Goal: Task Accomplishment & Management: Complete application form

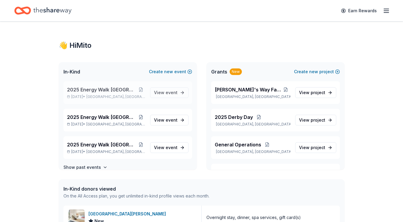
click at [116, 97] on span "[GEOGRAPHIC_DATA], [GEOGRAPHIC_DATA]" at bounding box center [115, 96] width 59 height 5
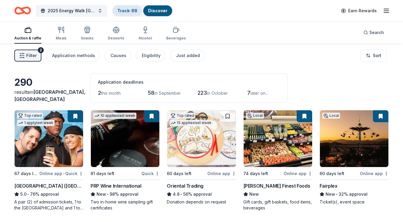
click at [130, 12] on link "Track · 88" at bounding box center [127, 10] width 20 height 5
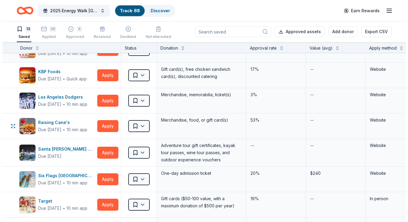
scroll to position [93, 0]
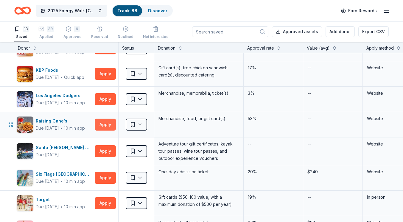
click at [102, 125] on button "Apply" at bounding box center [105, 124] width 21 height 12
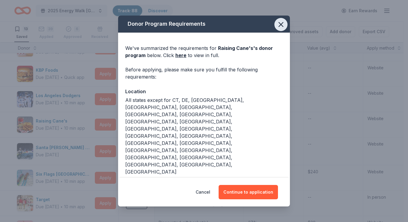
click at [277, 26] on icon "button" at bounding box center [281, 24] width 8 height 8
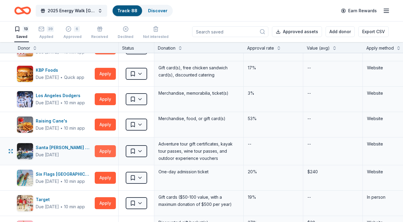
click at [112, 151] on button "Apply" at bounding box center [105, 151] width 21 height 12
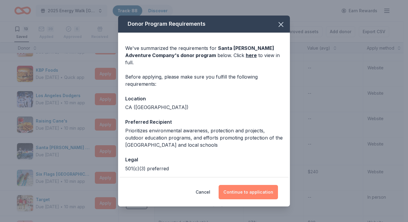
click at [244, 195] on button "Continue to application" at bounding box center [248, 192] width 59 height 14
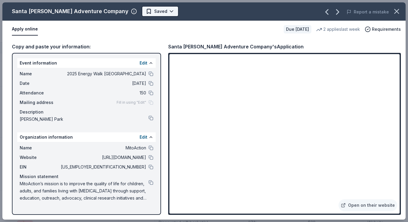
click at [140, 12] on html "2025 Energy Walk Riverside Track · 88 Discover Earn Rewards 13 Saved 39 Applied…" at bounding box center [204, 111] width 408 height 222
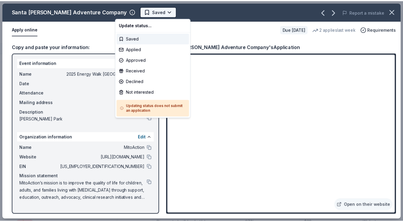
scroll to position [0, 0]
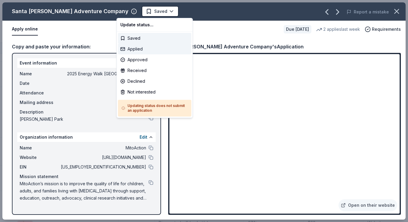
click at [137, 49] on div "Applied" at bounding box center [154, 49] width 73 height 11
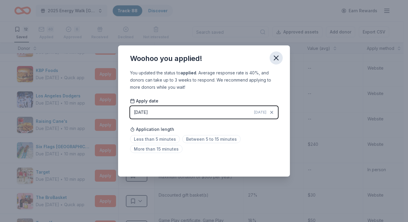
click at [276, 61] on icon "button" at bounding box center [276, 58] width 8 height 8
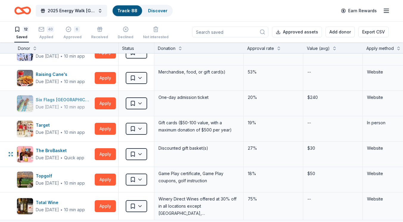
scroll to position [141, 0]
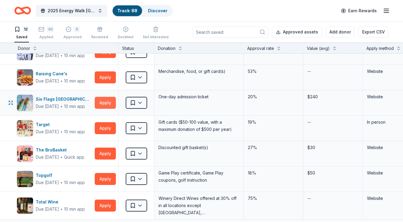
click at [103, 102] on button "Apply" at bounding box center [105, 103] width 21 height 12
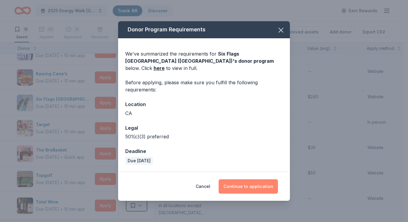
click at [253, 179] on button "Continue to application" at bounding box center [248, 186] width 59 height 14
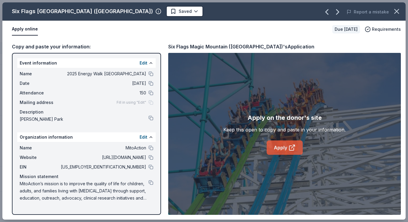
click at [281, 152] on link "Apply" at bounding box center [285, 147] width 36 height 14
click at [140, 10] on html "2025 Energy Walk Riverside Track · 88 Discover Earn Rewards 12 Saved 40 Applied…" at bounding box center [204, 111] width 408 height 222
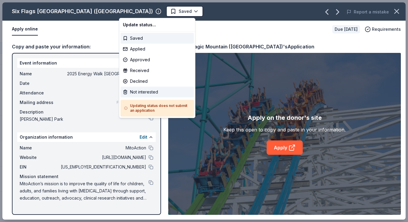
click at [143, 91] on div "Not interested" at bounding box center [156, 91] width 73 height 11
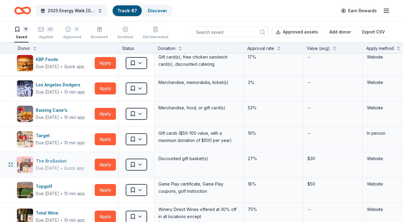
scroll to position [104, 0]
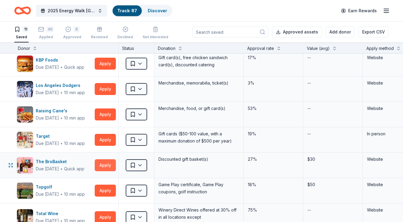
click at [104, 166] on button "Apply" at bounding box center [105, 165] width 21 height 12
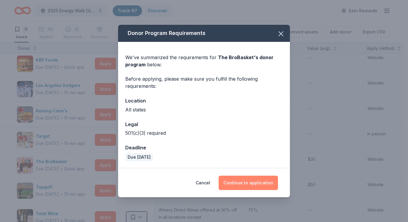
click at [240, 182] on button "Continue to application" at bounding box center [248, 182] width 59 height 14
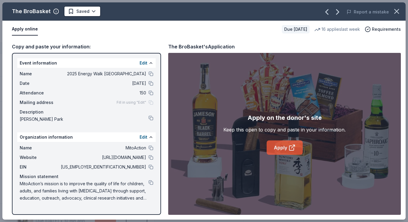
click at [281, 143] on link "Apply" at bounding box center [285, 147] width 36 height 14
click at [86, 16] on body "2025 Energy Walk Riverside Track · 87 Discover Earn Rewards 11 Saved 40 Applied…" at bounding box center [201, 111] width 403 height 222
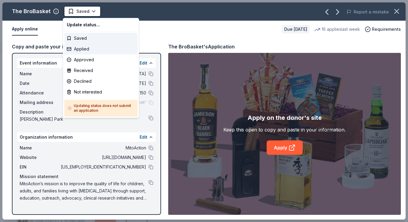
click at [93, 51] on div "Applied" at bounding box center [100, 49] width 73 height 11
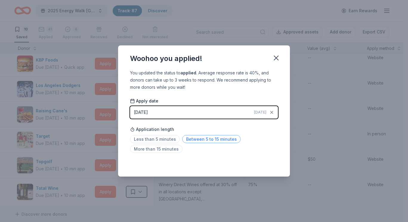
click at [210, 137] on span "Between 5 to 15 minutes" at bounding box center [211, 139] width 58 height 8
click at [276, 56] on icon "button" at bounding box center [276, 58] width 8 height 8
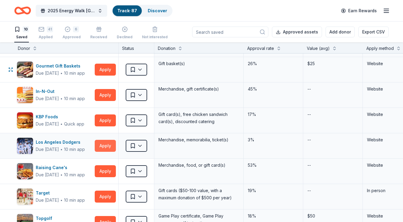
scroll to position [48, 0]
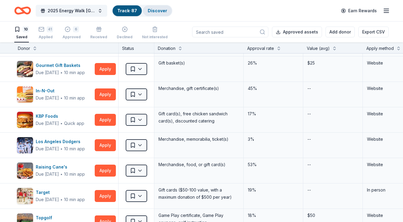
click at [164, 13] on link "Discover" at bounding box center [157, 10] width 19 height 5
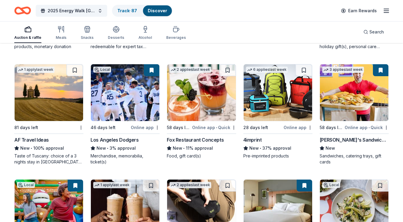
scroll to position [1347, 0]
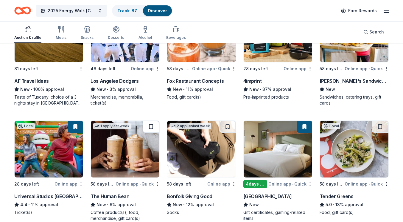
click at [154, 128] on button at bounding box center [151, 126] width 17 height 12
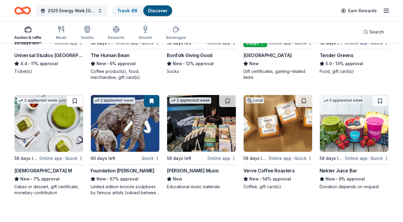
scroll to position [1490, 0]
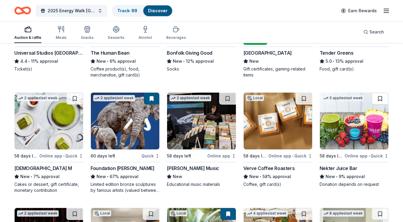
click at [382, 97] on button at bounding box center [380, 98] width 17 height 12
click at [301, 99] on button at bounding box center [304, 98] width 17 height 12
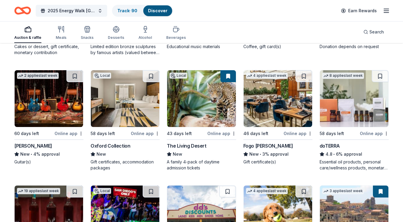
scroll to position [1627, 0]
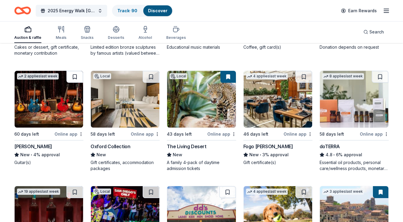
click at [72, 74] on button at bounding box center [74, 77] width 17 height 12
click at [134, 7] on div "Track · 91" at bounding box center [127, 10] width 28 height 11
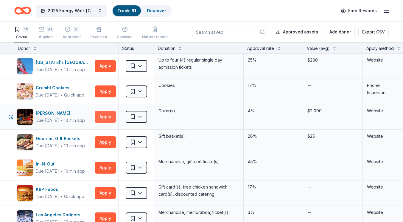
click at [100, 117] on button "Apply" at bounding box center [105, 117] width 21 height 12
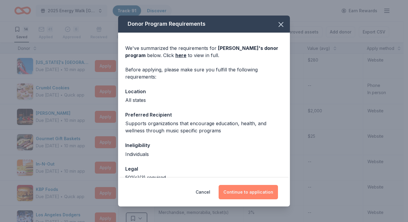
click at [238, 194] on button "Continue to application" at bounding box center [248, 192] width 59 height 14
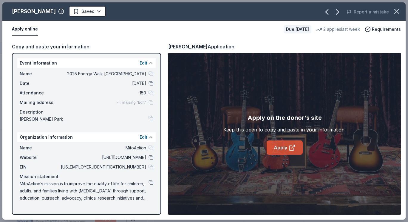
click at [274, 144] on link "Apply" at bounding box center [285, 147] width 36 height 14
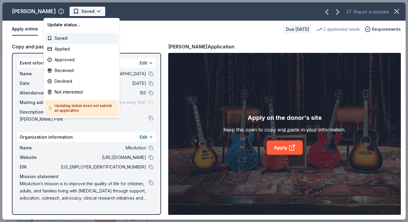
click at [69, 9] on html "2025 Energy Walk Riverside Track · 91 Discover Earn Rewards 14 Saved 41 Applied…" at bounding box center [204, 111] width 408 height 222
click at [84, 94] on div "Not interested" at bounding box center [81, 91] width 73 height 11
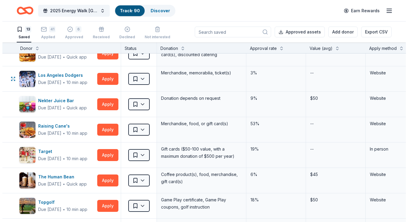
scroll to position [117, 0]
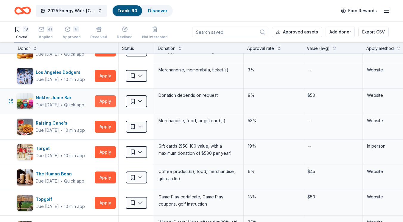
click at [103, 96] on button "Apply" at bounding box center [105, 101] width 21 height 12
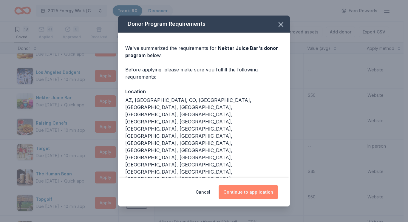
click at [244, 185] on button "Continue to application" at bounding box center [248, 192] width 59 height 14
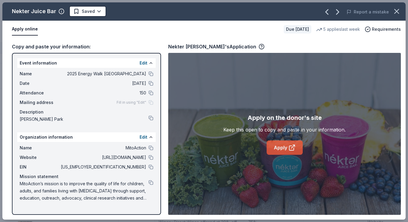
click at [276, 144] on link "Apply" at bounding box center [285, 147] width 36 height 14
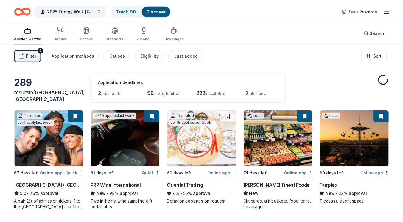
scroll to position [1627, 0]
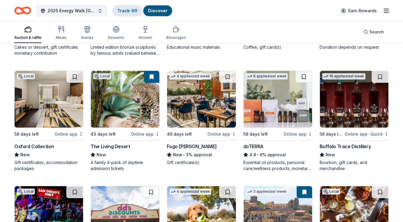
click at [127, 14] on div "Track · 90" at bounding box center [128, 10] width 30 height 11
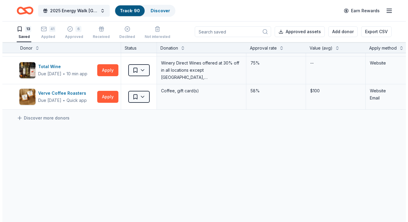
scroll to position [263, 0]
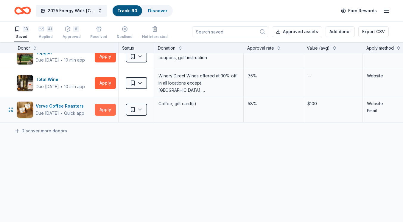
click at [107, 111] on button "Apply" at bounding box center [105, 109] width 21 height 12
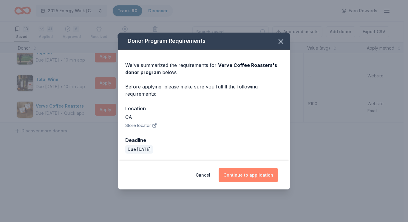
click at [244, 179] on button "Continue to application" at bounding box center [248, 175] width 59 height 14
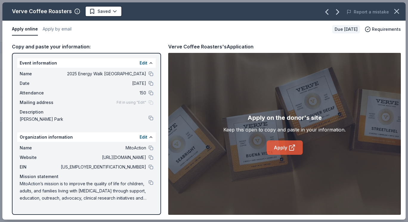
click at [287, 147] on link "Apply" at bounding box center [285, 147] width 36 height 14
click at [96, 6] on html "2025 Energy Walk Riverside Track · 90 Discover Earn Rewards 13 Saved 41 Applied…" at bounding box center [204, 111] width 408 height 222
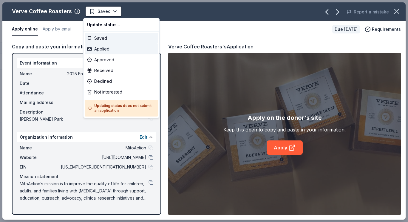
click at [111, 48] on div "Applied" at bounding box center [121, 49] width 73 height 11
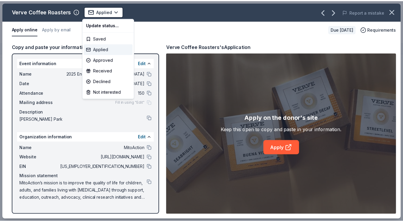
scroll to position [255, 0]
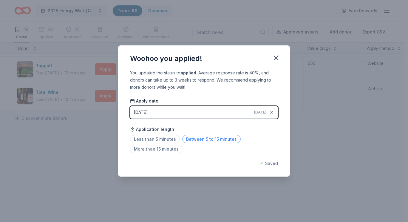
click at [210, 140] on span "Between 5 to 15 minutes" at bounding box center [211, 139] width 58 height 8
click at [278, 58] on icon "button" at bounding box center [276, 58] width 8 height 8
